Goal: Task Accomplishment & Management: Manage account settings

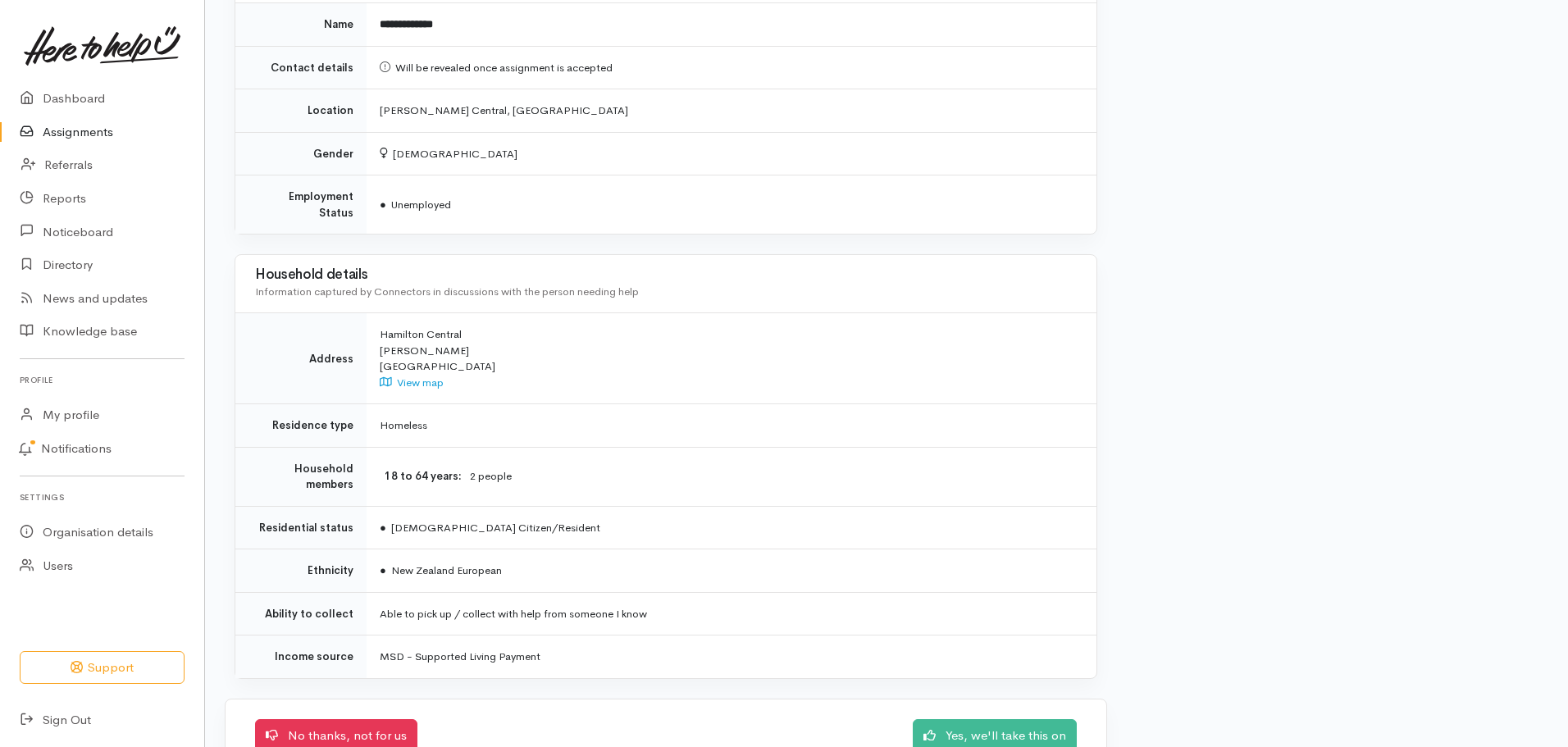
scroll to position [965, 0]
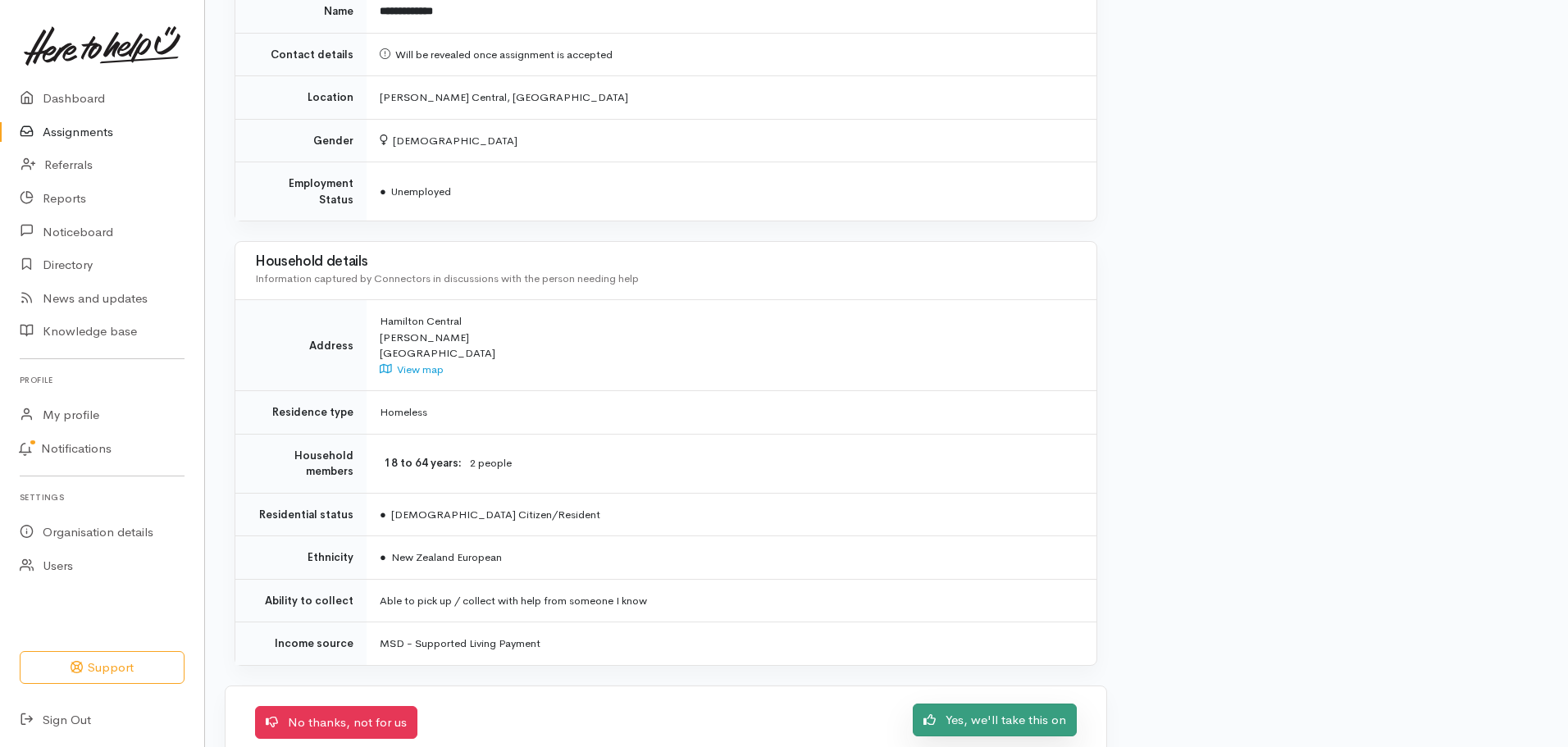
click at [1016, 704] on link "Yes, we'll take this on" at bounding box center [994, 720] width 164 height 33
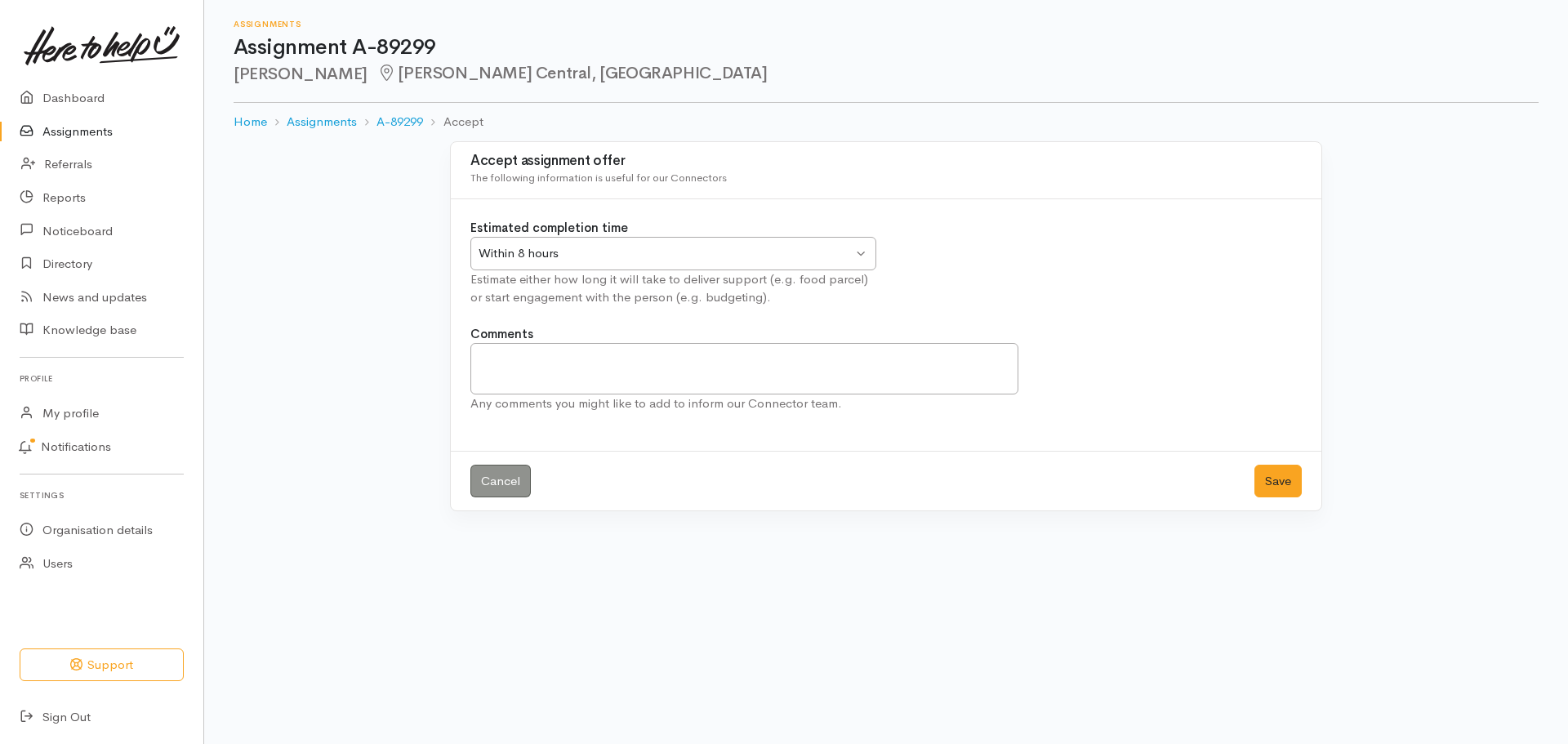
click at [510, 247] on div "Within 8 hours" at bounding box center [666, 253] width 374 height 19
click at [1287, 482] on button "Save" at bounding box center [1277, 482] width 47 height 33
